Goal: Task Accomplishment & Management: Manage account settings

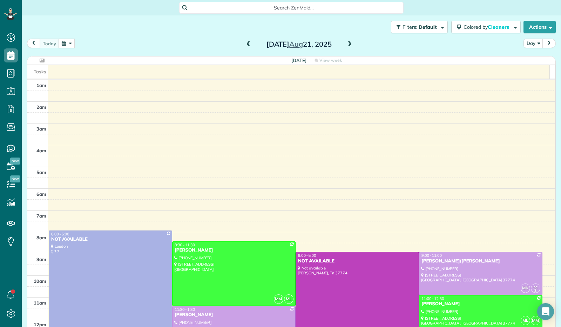
scroll to position [129, 0]
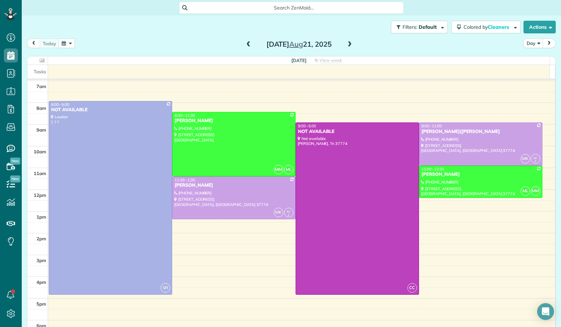
click at [65, 45] on button "button" at bounding box center [67, 43] width 16 height 9
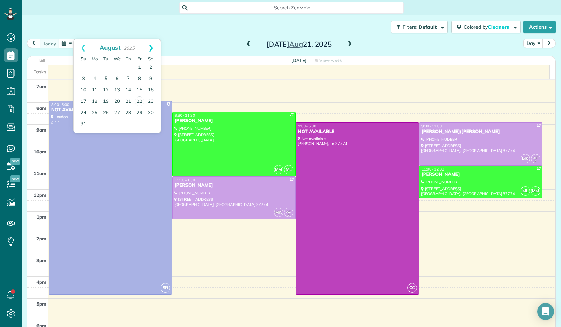
click at [154, 47] on link "Next" at bounding box center [150, 48] width 19 height 18
click at [85, 89] on link "14" at bounding box center [83, 89] width 11 height 11
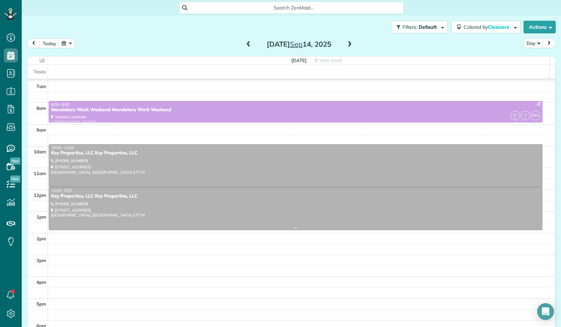
click at [195, 211] on div at bounding box center [295, 208] width 493 height 42
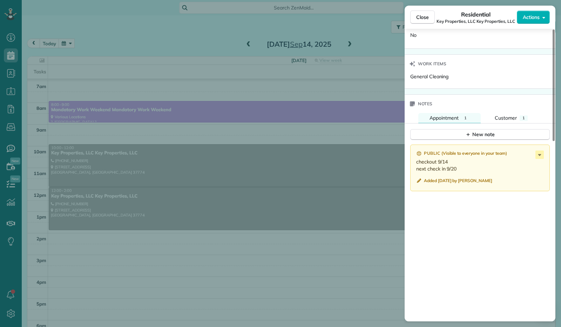
scroll to position [470, 0]
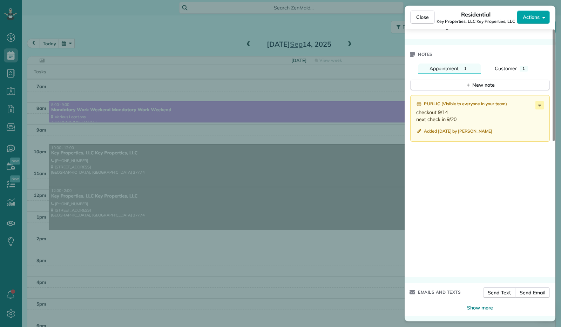
click at [541, 19] on button "Actions" at bounding box center [533, 17] width 33 height 13
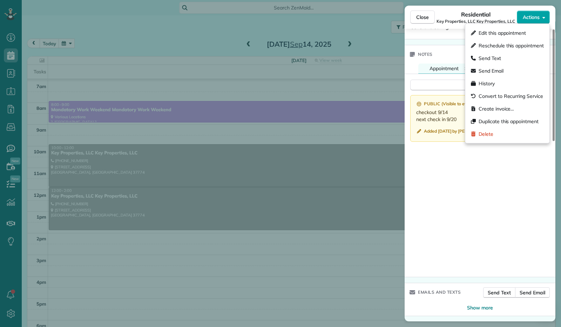
click at [541, 19] on button "Actions" at bounding box center [533, 17] width 33 height 13
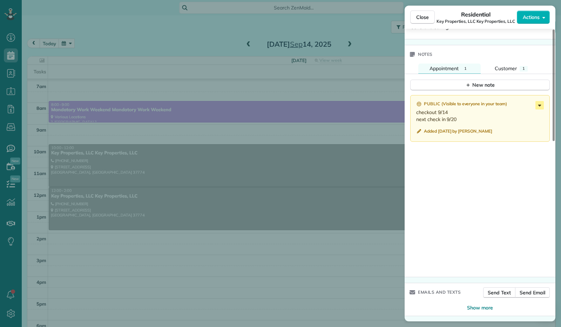
click at [541, 107] on icon at bounding box center [539, 105] width 8 height 8
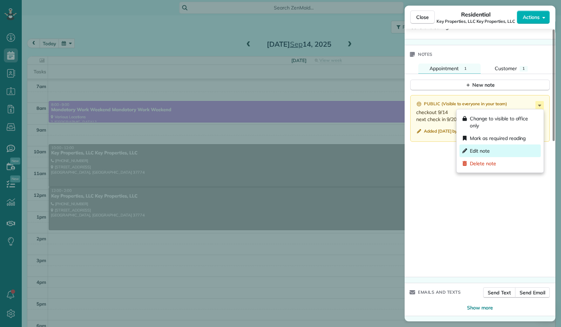
click at [507, 147] on div "Edit note" at bounding box center [499, 150] width 81 height 13
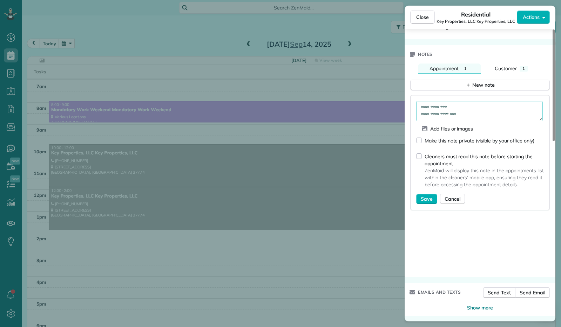
click at [464, 113] on textarea "**********" at bounding box center [479, 111] width 127 height 20
type textarea "**********"
click at [425, 196] on span "Save" at bounding box center [427, 198] width 12 height 7
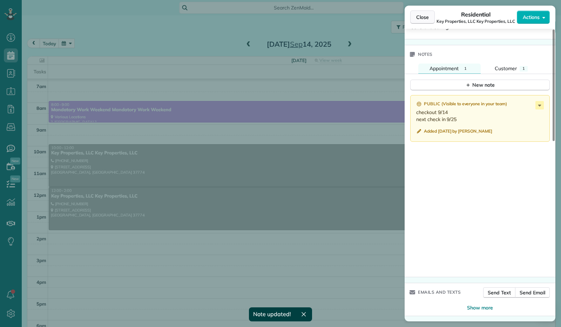
click at [416, 19] on span "Close" at bounding box center [422, 17] width 13 height 7
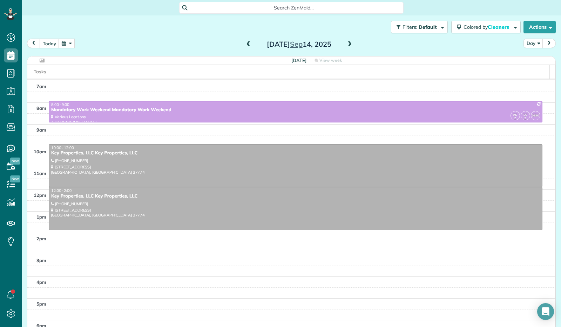
click at [64, 42] on button "button" at bounding box center [67, 43] width 16 height 9
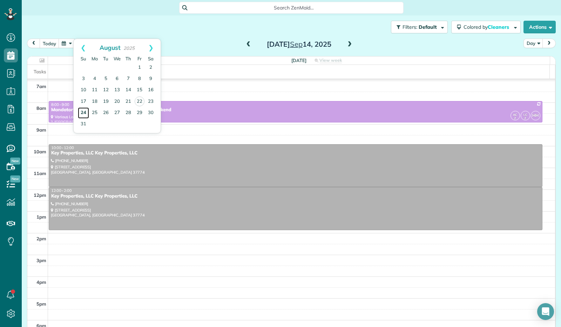
click at [83, 114] on link "24" at bounding box center [83, 112] width 11 height 11
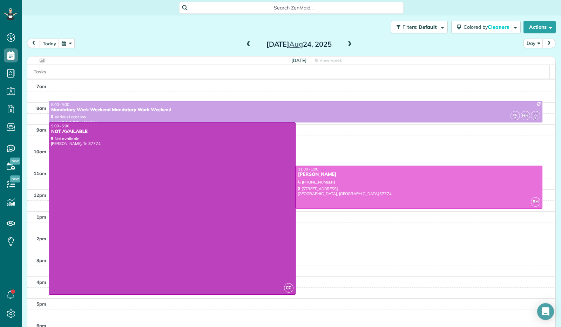
click at [66, 42] on button "button" at bounding box center [67, 43] width 16 height 9
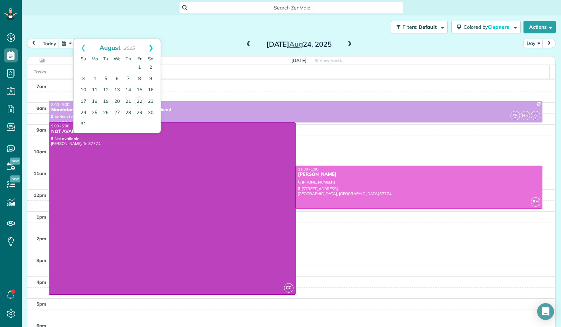
click at [151, 46] on link "Next" at bounding box center [150, 48] width 19 height 18
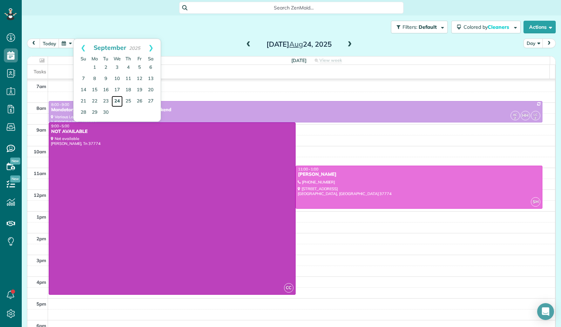
click at [119, 102] on link "24" at bounding box center [116, 101] width 11 height 11
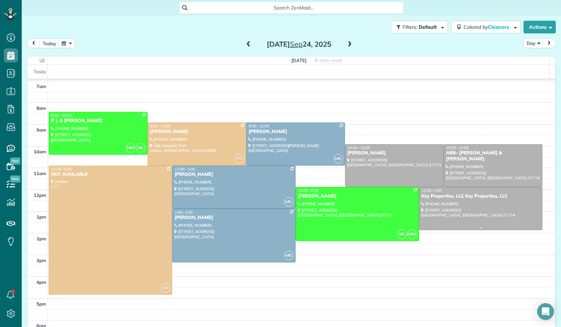
click at [473, 218] on div at bounding box center [480, 208] width 123 height 42
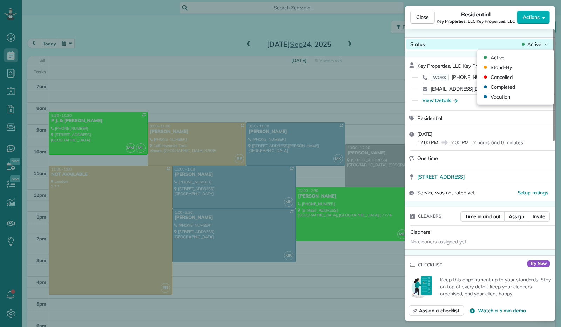
click at [545, 43] on icon at bounding box center [546, 44] width 4 height 7
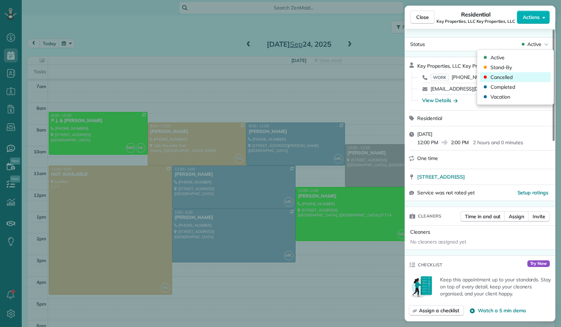
click at [518, 75] on div "Cancelled" at bounding box center [515, 77] width 71 height 10
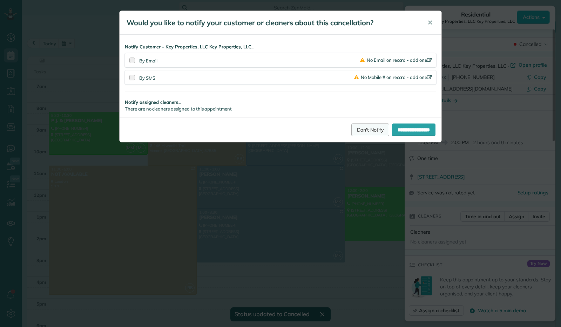
click at [363, 127] on link "Don't Notify" at bounding box center [370, 129] width 38 height 13
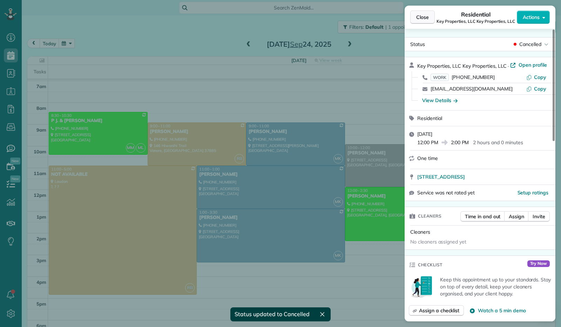
click at [423, 18] on span "Close" at bounding box center [422, 17] width 13 height 7
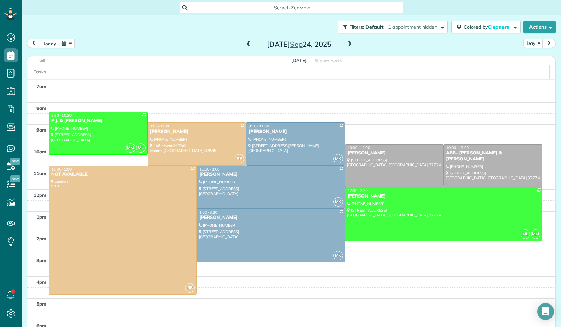
click at [48, 42] on button "today" at bounding box center [50, 43] width 20 height 9
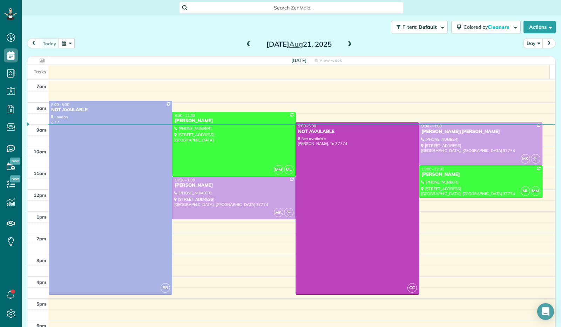
click at [346, 44] on span at bounding box center [350, 44] width 8 height 6
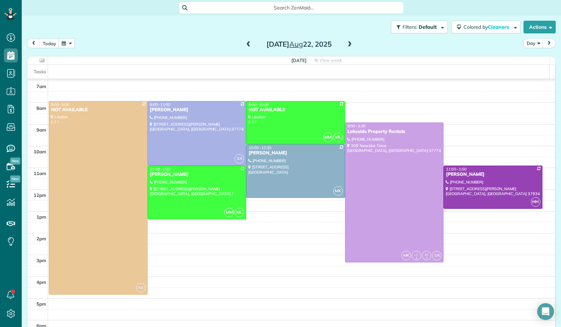
click at [346, 44] on span at bounding box center [350, 44] width 8 height 6
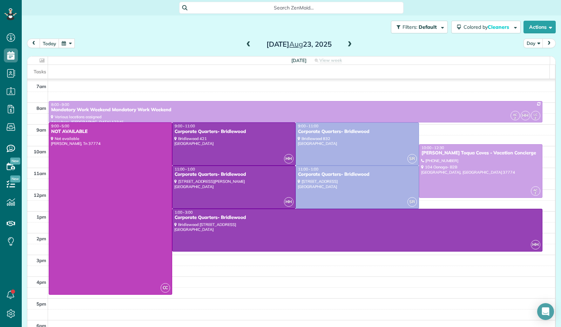
click at [346, 44] on span at bounding box center [350, 44] width 8 height 6
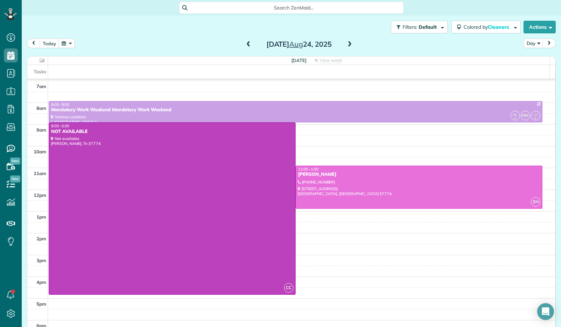
click at [346, 44] on span at bounding box center [350, 44] width 8 height 6
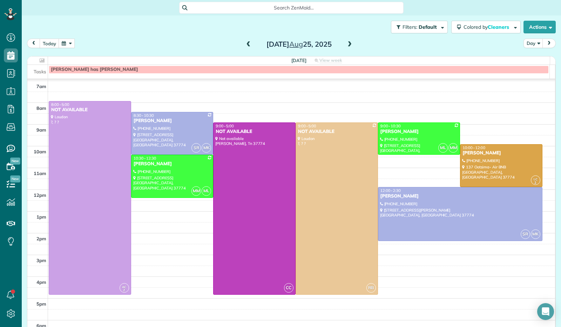
click at [346, 44] on span at bounding box center [350, 44] width 8 height 6
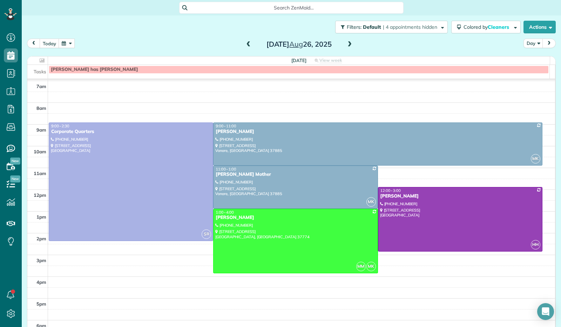
click at [346, 44] on span at bounding box center [350, 44] width 8 height 6
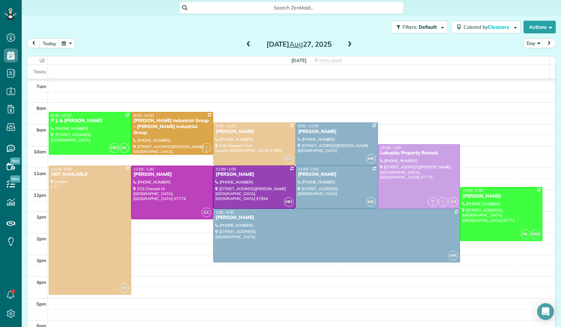
click at [249, 47] on span at bounding box center [249, 44] width 8 height 6
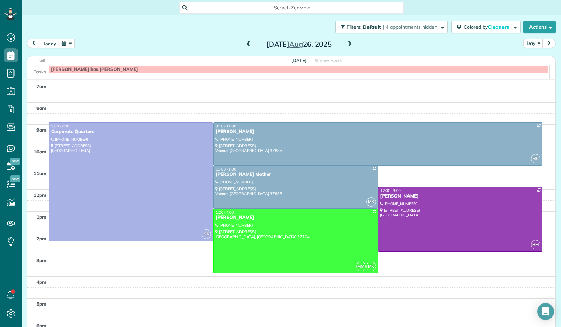
click at [245, 45] on span at bounding box center [249, 44] width 8 height 6
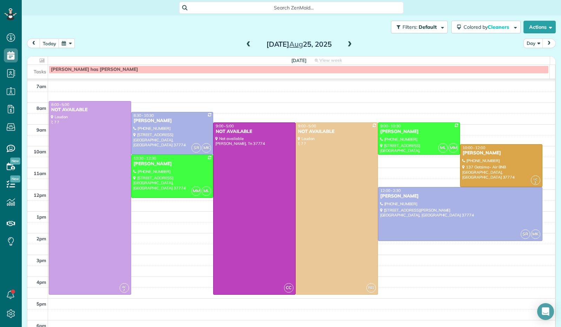
click at [347, 44] on span at bounding box center [350, 44] width 8 height 6
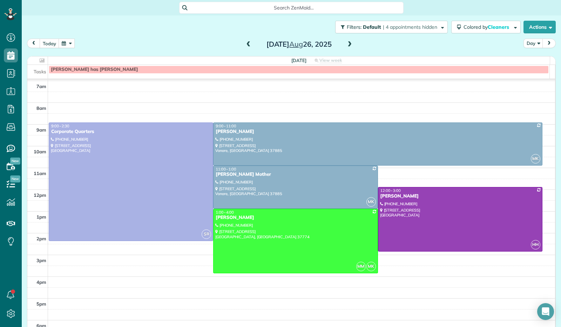
click at [348, 46] on span at bounding box center [350, 44] width 8 height 6
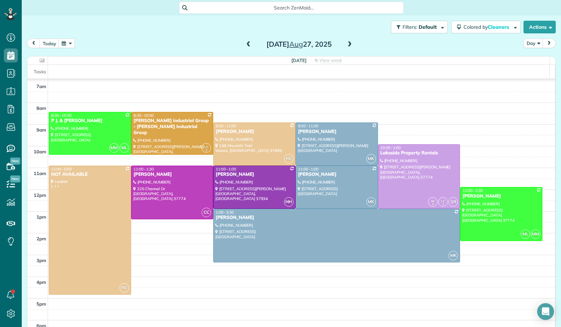
click at [349, 47] on span at bounding box center [350, 44] width 8 height 6
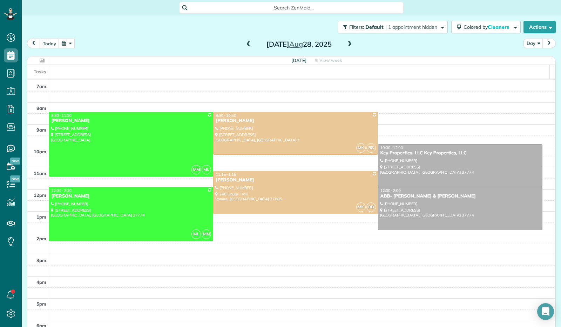
click at [349, 47] on span at bounding box center [350, 44] width 8 height 6
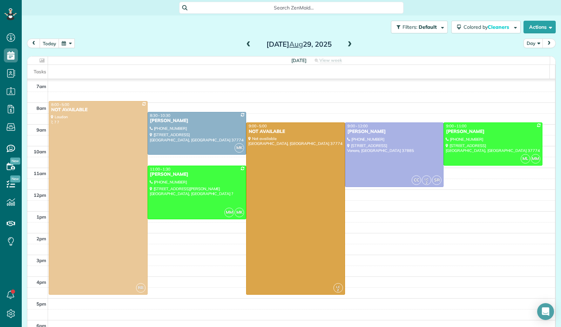
click at [349, 47] on span at bounding box center [350, 44] width 8 height 6
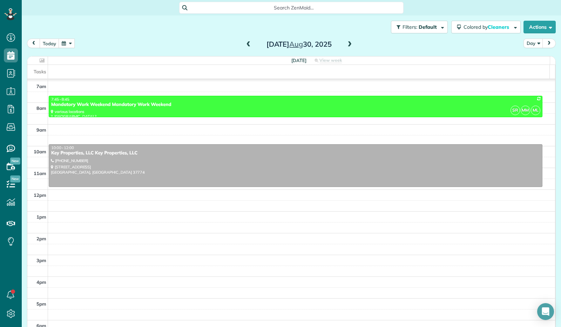
click at [349, 47] on span at bounding box center [350, 44] width 8 height 6
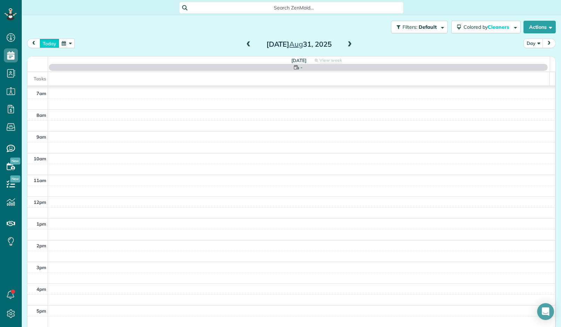
click at [53, 45] on button "today" at bounding box center [50, 43] width 20 height 9
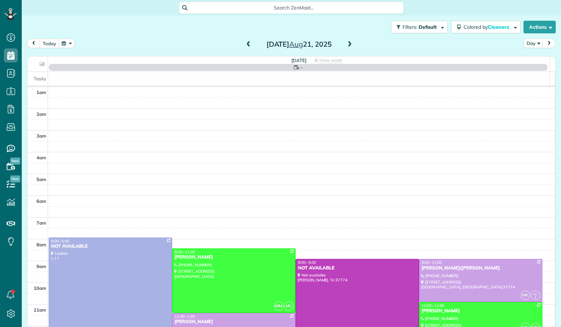
scroll to position [129, 0]
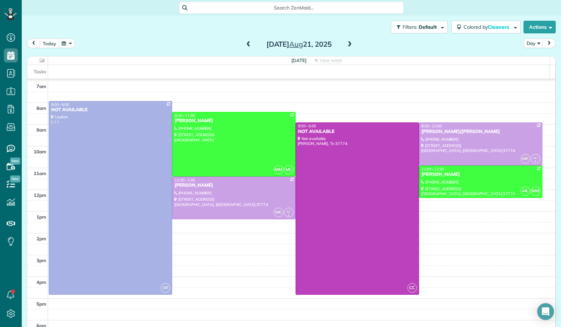
click at [50, 45] on button "today" at bounding box center [50, 43] width 20 height 9
